Goal: Task Accomplishment & Management: Complete application form

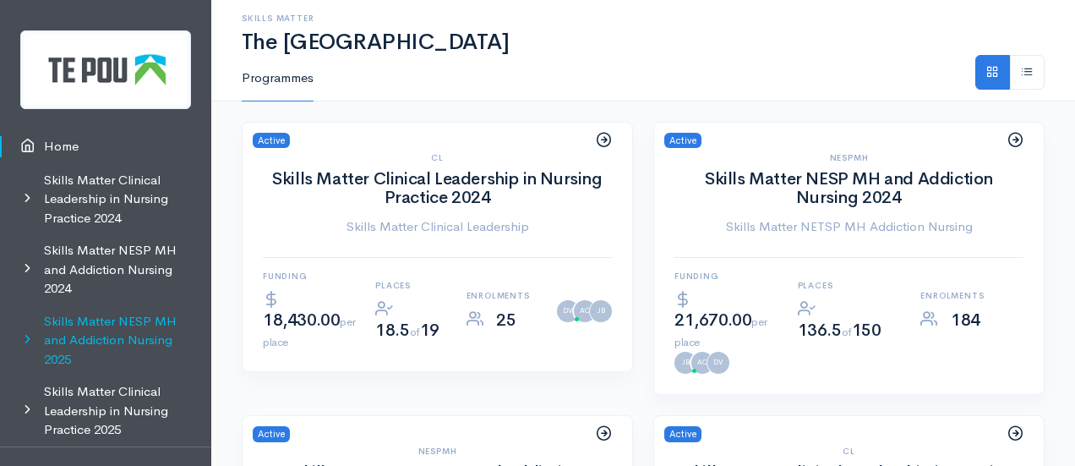
click at [125, 326] on link "Skills Matter NESP MH and Addiction Nursing 2025" at bounding box center [105, 340] width 211 height 71
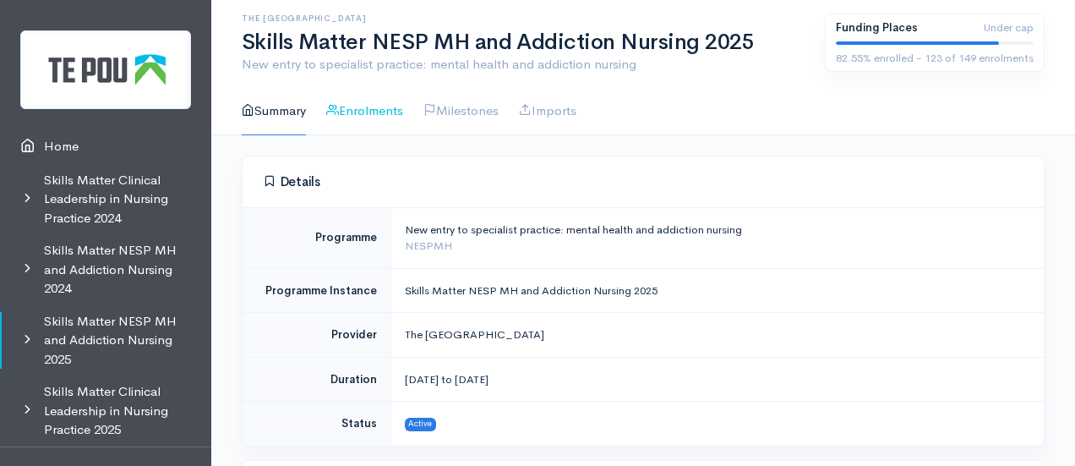
click at [369, 119] on link "Enrolments" at bounding box center [364, 111] width 77 height 48
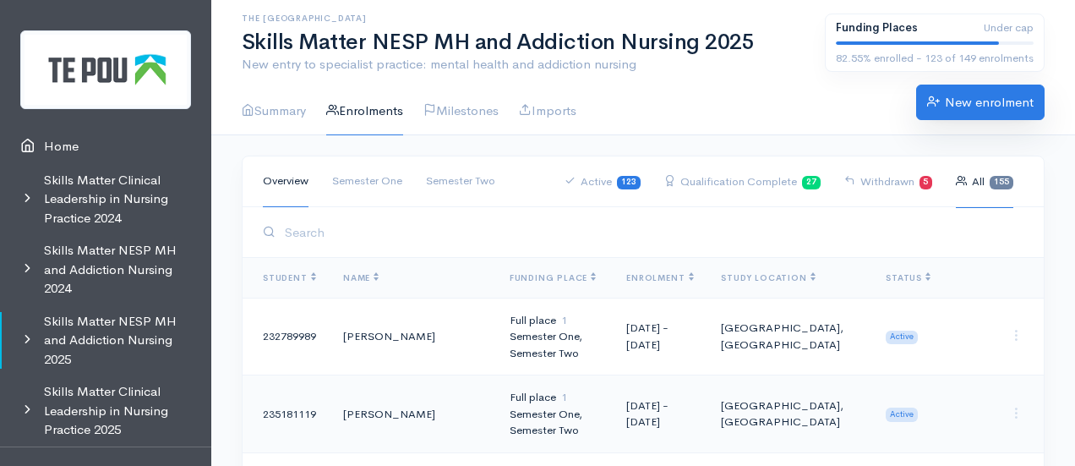
click at [957, 99] on link "New enrolment" at bounding box center [980, 101] width 128 height 35
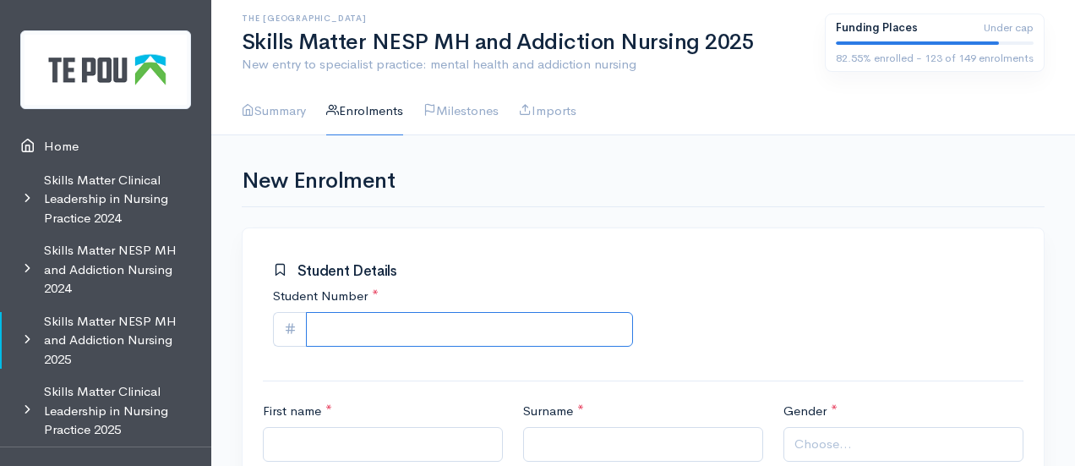
click at [401, 344] on input "Student Number *" at bounding box center [469, 329] width 327 height 35
paste input "MATR Enrolled"
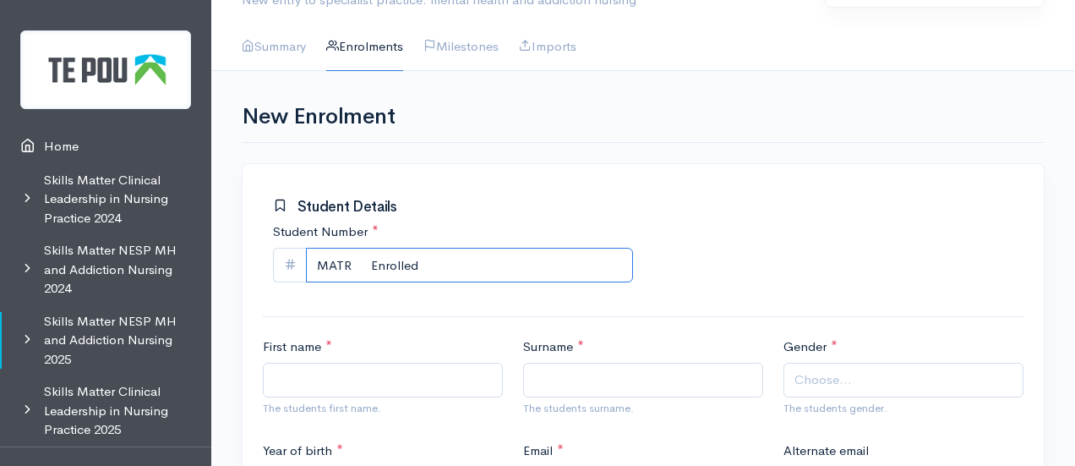
scroll to position [65, 0]
drag, startPoint x: 429, startPoint y: 263, endPoint x: 248, endPoint y: 215, distance: 186.9
paste input "922085727"
type input "922085727"
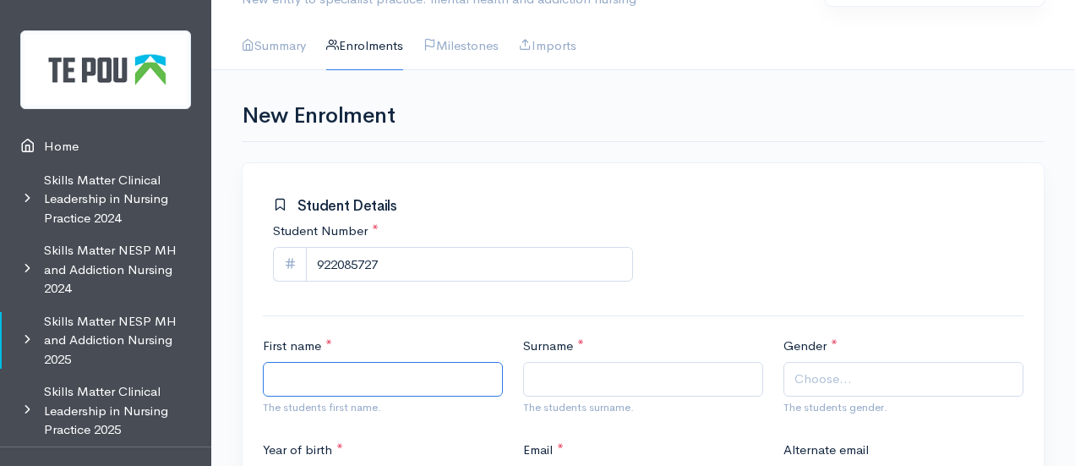
click at [345, 369] on input "First name *" at bounding box center [383, 379] width 240 height 35
paste input "Folauhola 'I Niu'ui Ginnaley"
drag, startPoint x: 435, startPoint y: 377, endPoint x: 326, endPoint y: 367, distance: 109.5
click at [326, 367] on input "Folauhola 'I Niu'ui Ginnaley" at bounding box center [383, 379] width 240 height 35
type input "Folauhola"
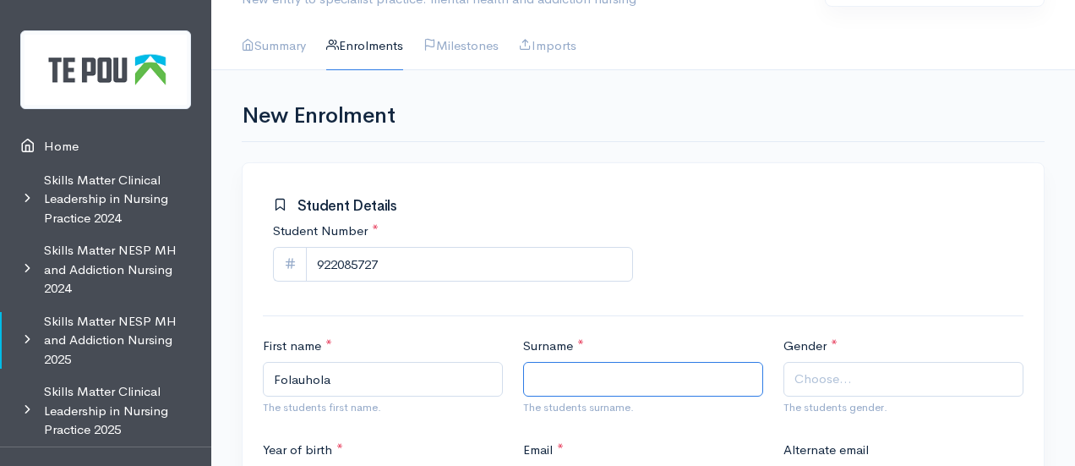
click at [549, 364] on input "Surname *" at bounding box center [643, 379] width 240 height 35
type input "B"
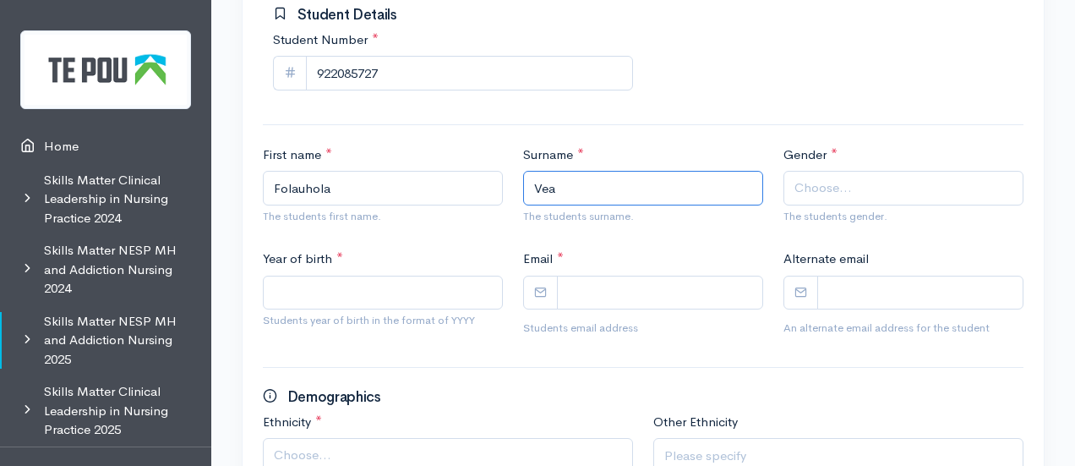
scroll to position [257, 0]
type input "Vea"
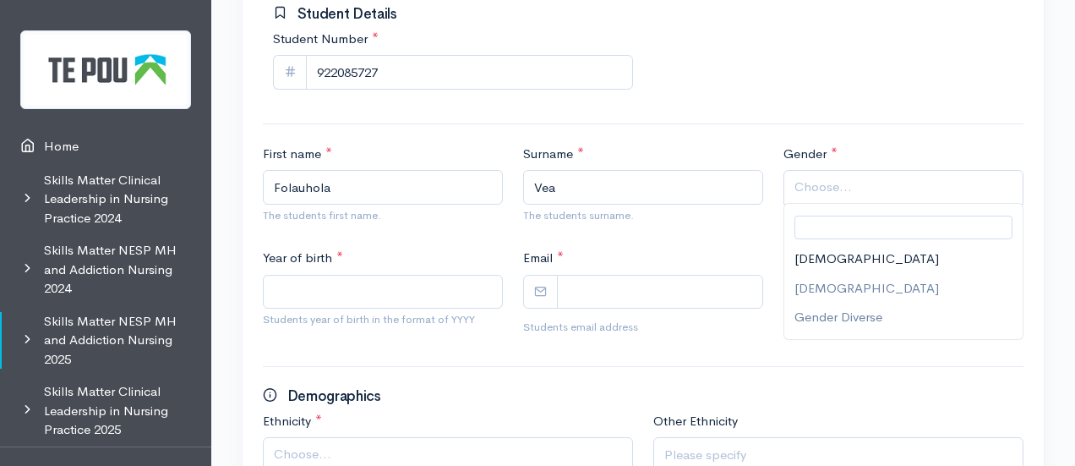
click at [832, 177] on span "Choose..." at bounding box center [822, 186] width 57 height 19
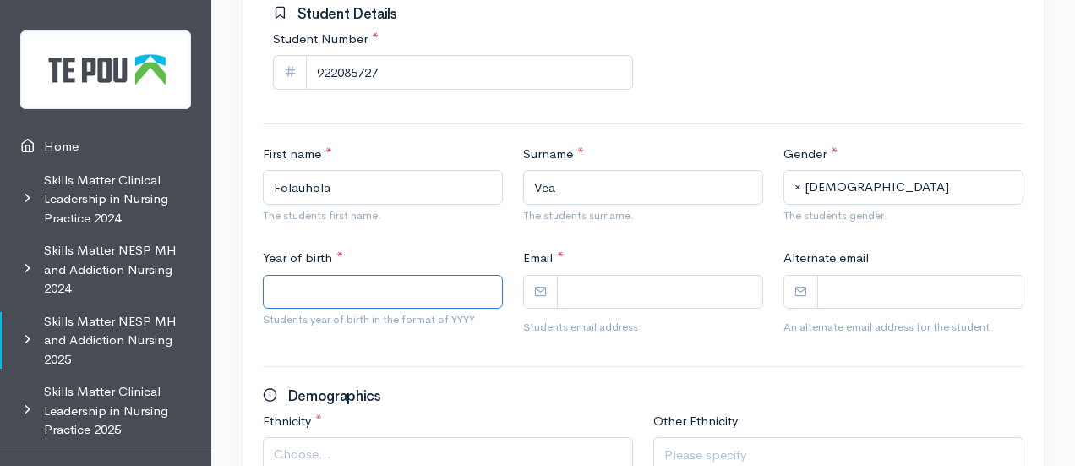
click at [424, 286] on input "Year of birth *" at bounding box center [383, 292] width 240 height 35
type input "1985"
click at [594, 282] on input "Email *" at bounding box center [660, 292] width 206 height 35
paste input "veafolauhola@gmail.com"
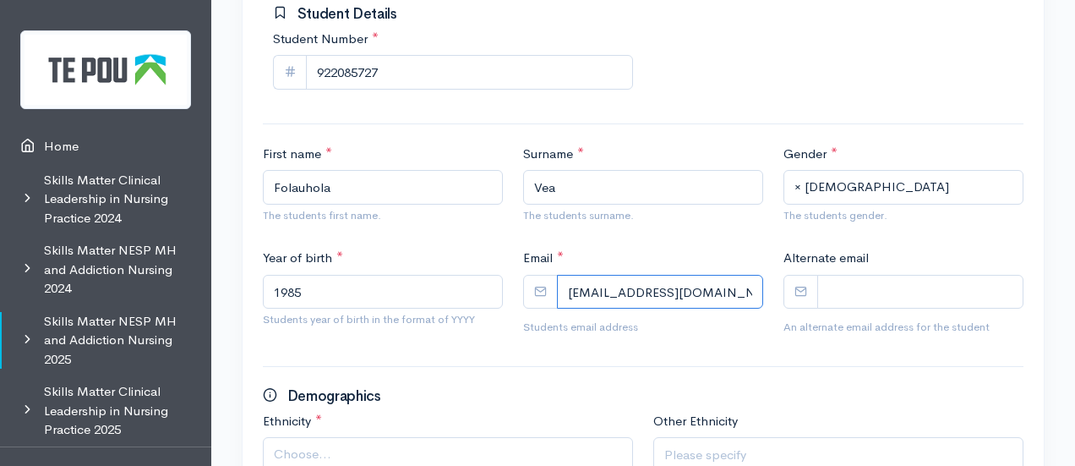
scroll to position [464, 0]
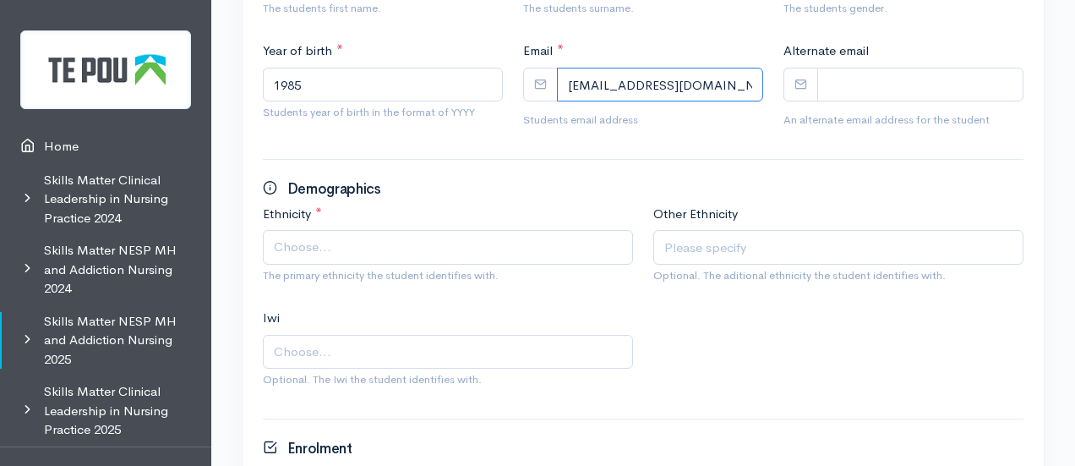
type input "veafolauhola@gmail.com"
click at [416, 237] on span "Choose..." at bounding box center [449, 246] width 351 height 19
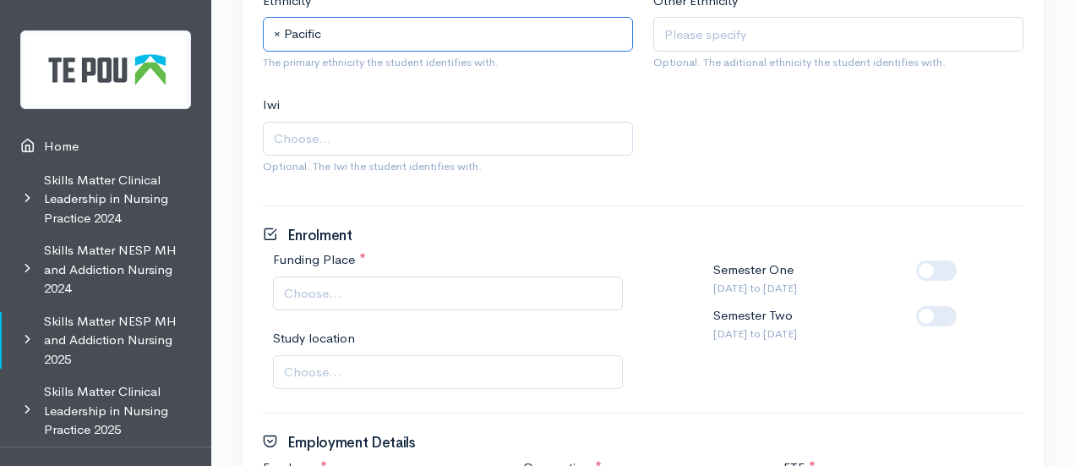
scroll to position [731, 0]
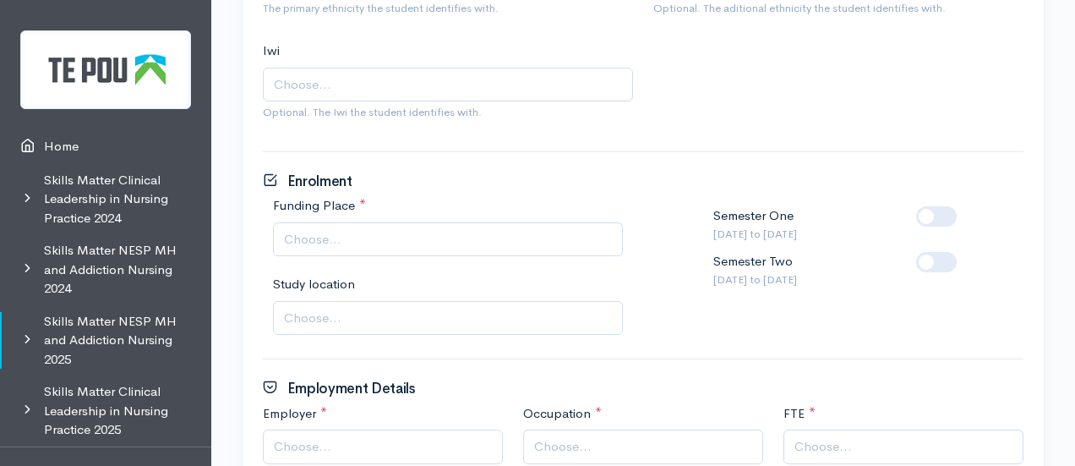
click at [417, 215] on div "Funding Place * Full place Half a place Not funded Choose..." at bounding box center [448, 226] width 370 height 60
click at [387, 261] on div "Funding Place * Full place Half a place Not funded Choose... Study location Uni…" at bounding box center [448, 274] width 390 height 157
click at [377, 246] on span "Choose..." at bounding box center [448, 239] width 350 height 35
click at [963, 252] on label at bounding box center [963, 252] width 0 height 0
click at [929, 252] on input "checkbox" at bounding box center [923, 260] width 14 height 16
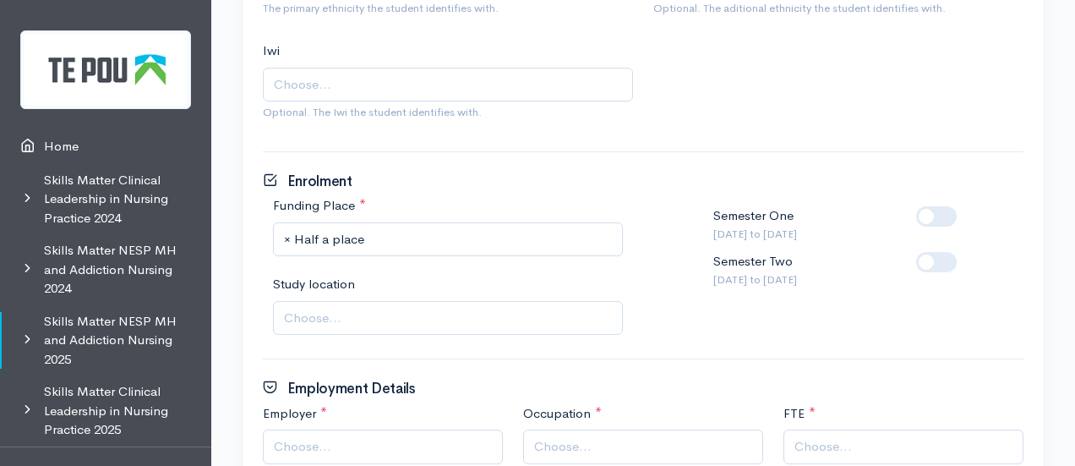
checkbox input "true"
click at [346, 322] on span "Choose..." at bounding box center [449, 317] width 331 height 19
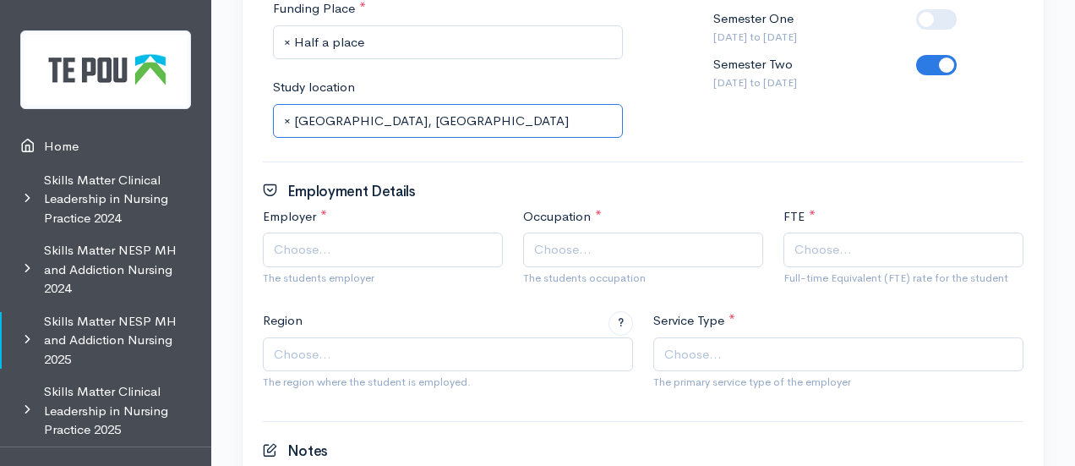
scroll to position [929, 0]
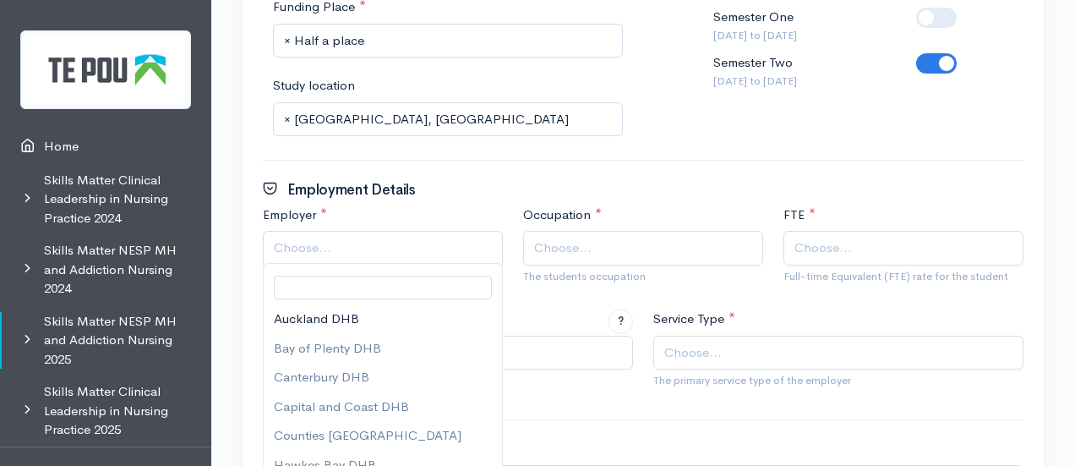
click at [381, 244] on span "Choose..." at bounding box center [384, 247] width 221 height 19
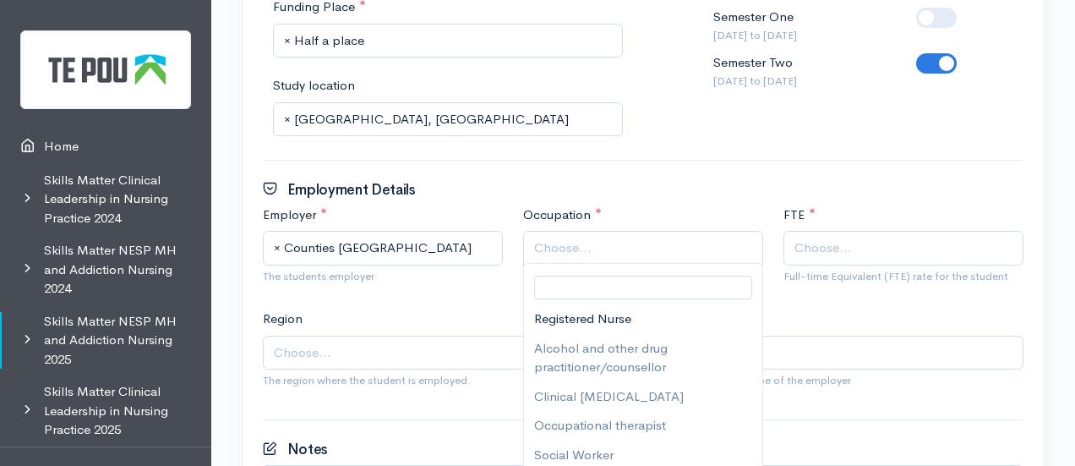
click at [593, 246] on span "Choose..." at bounding box center [644, 247] width 221 height 19
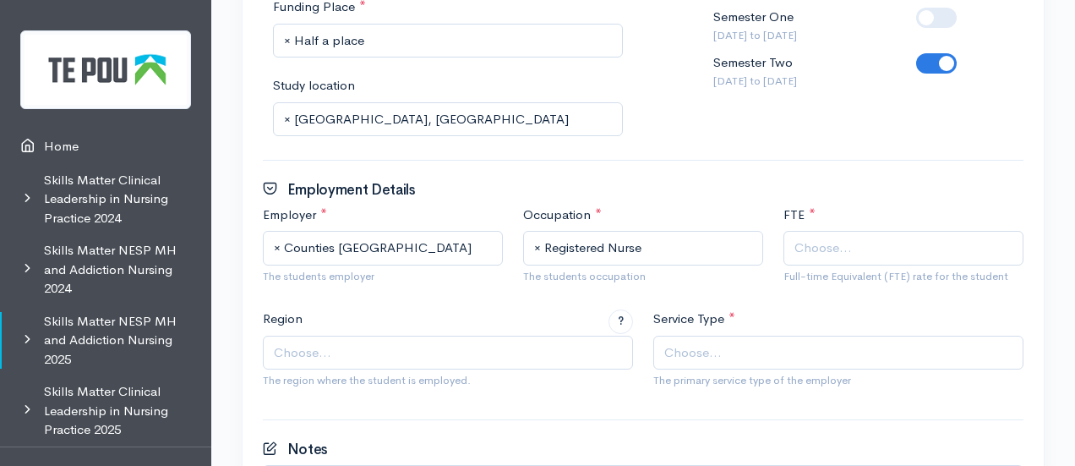
click at [814, 241] on span "Choose..." at bounding box center [822, 247] width 57 height 19
click at [484, 338] on span "Choose..." at bounding box center [448, 352] width 370 height 35
click at [785, 352] on span "Choose..." at bounding box center [839, 352] width 351 height 19
type input "comm"
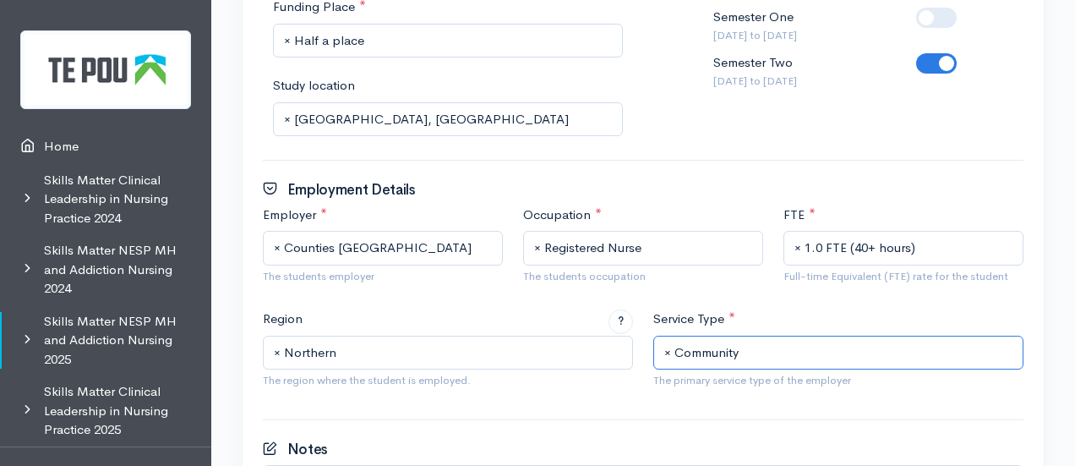
scroll to position [1149, 0]
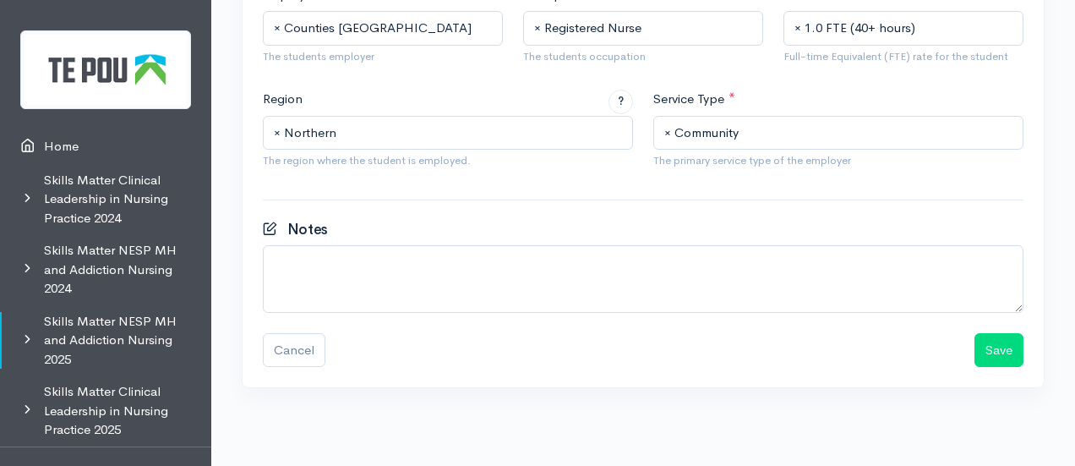
click at [989, 356] on button "Save" at bounding box center [998, 350] width 49 height 35
